Goal: Complete application form

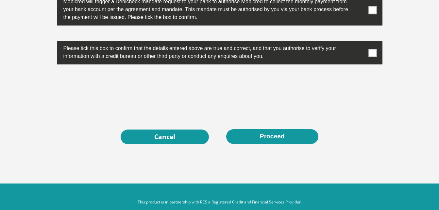
scroll to position [2124, 0]
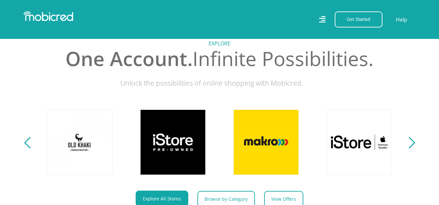
scroll to position [229, 0]
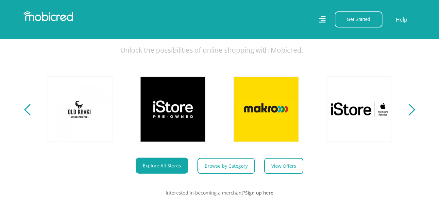
click at [410, 114] on div "Next" at bounding box center [408, 109] width 11 height 11
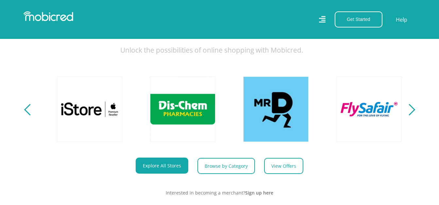
scroll to position [0, 838]
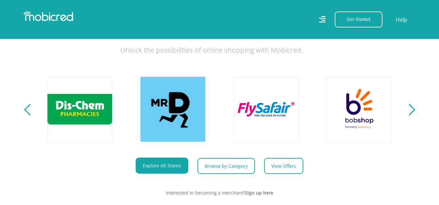
click at [410, 114] on div "Next" at bounding box center [408, 109] width 11 height 11
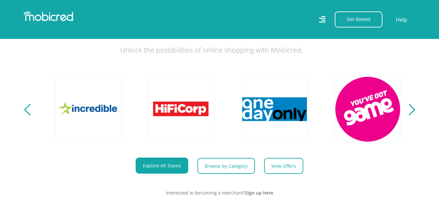
scroll to position [0, 1211]
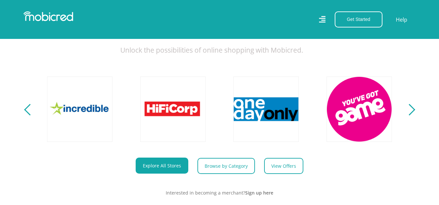
click at [410, 114] on div "Next" at bounding box center [408, 109] width 11 height 11
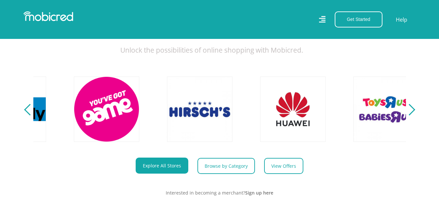
scroll to position [0, 1490]
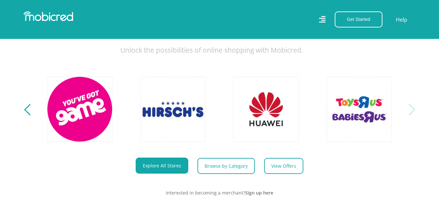
click at [410, 114] on div "Next" at bounding box center [408, 109] width 11 height 11
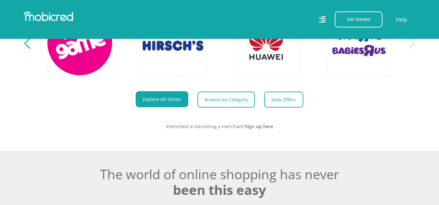
scroll to position [196, 0]
